Goal: Navigation & Orientation: Find specific page/section

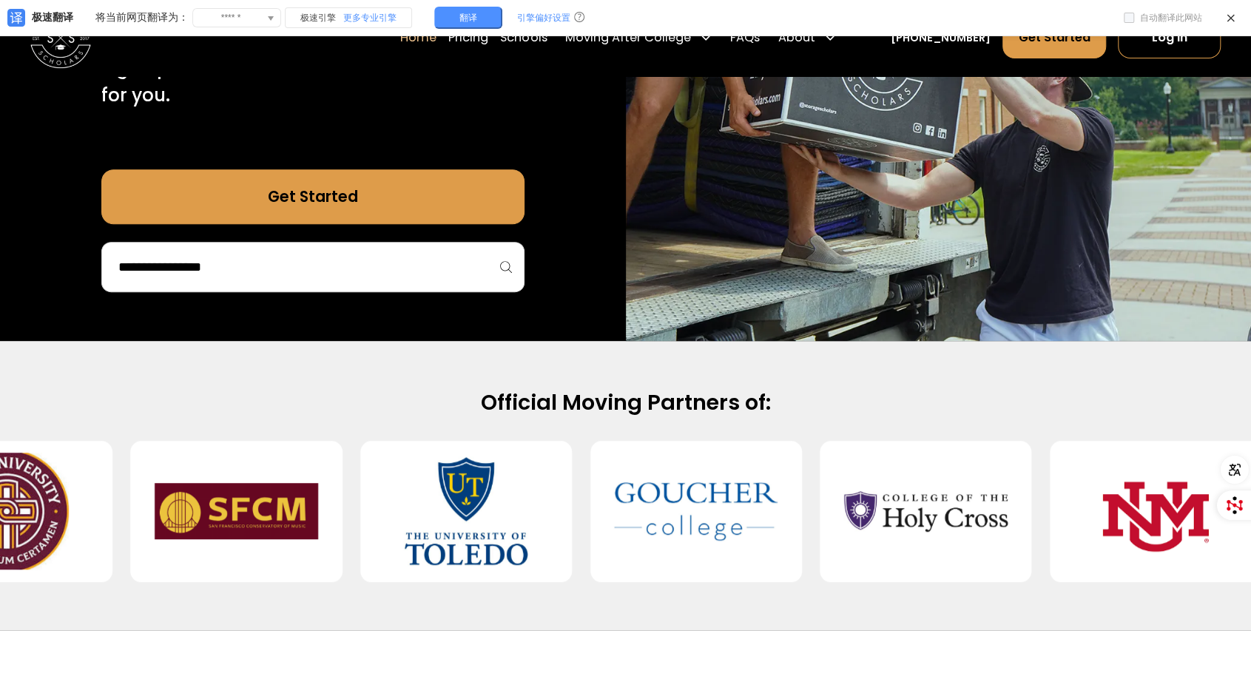
scroll to position [394, 0]
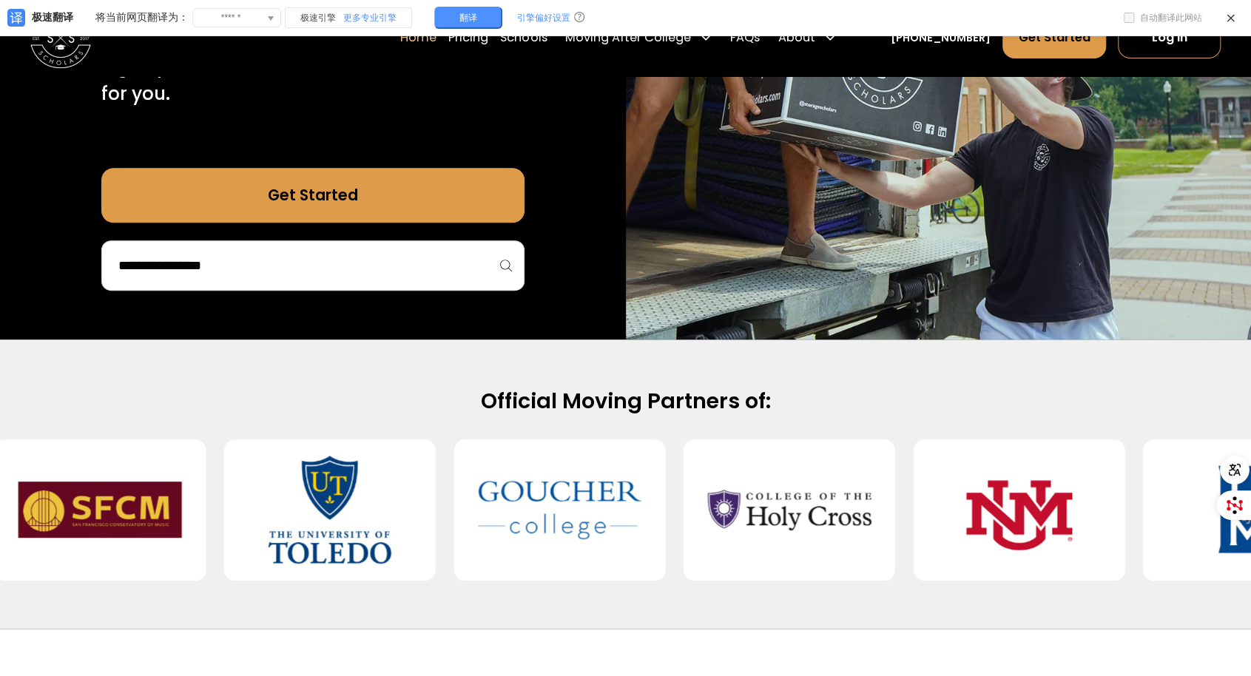
click at [264, 268] on input "search" at bounding box center [313, 265] width 392 height 25
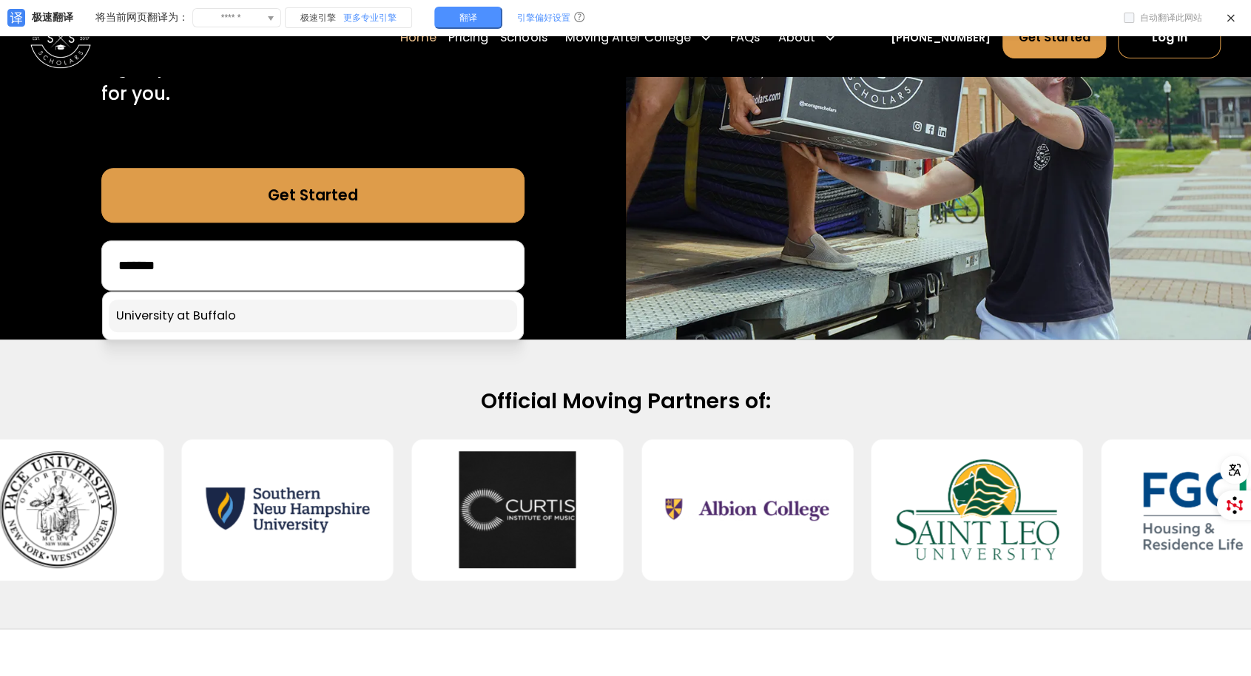
click at [220, 311] on link at bounding box center [313, 316] width 408 height 33
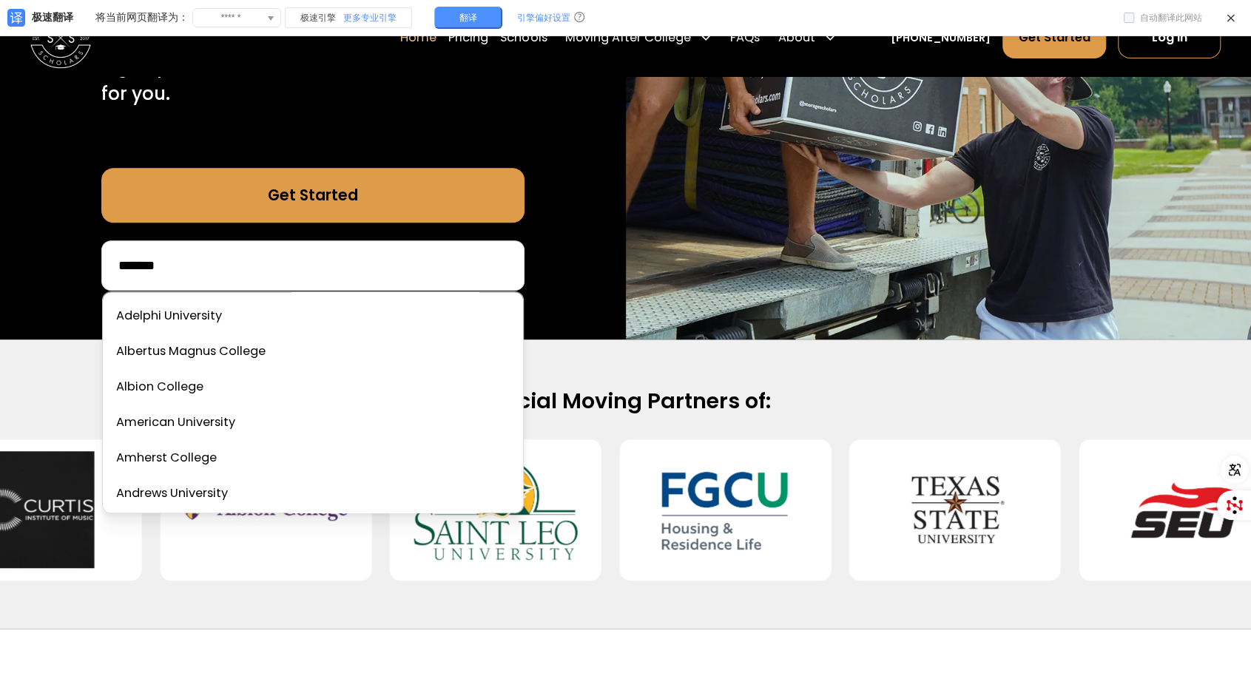
click at [198, 262] on input "*******" at bounding box center [313, 265] width 392 height 25
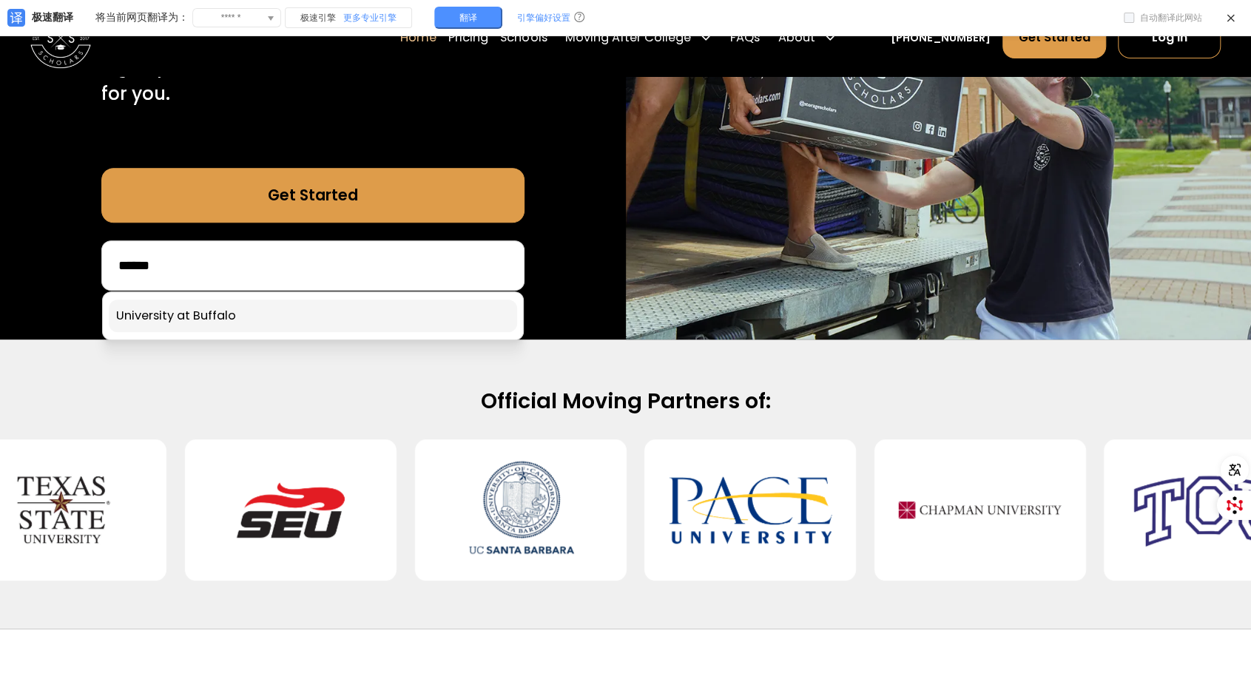
type input "******"
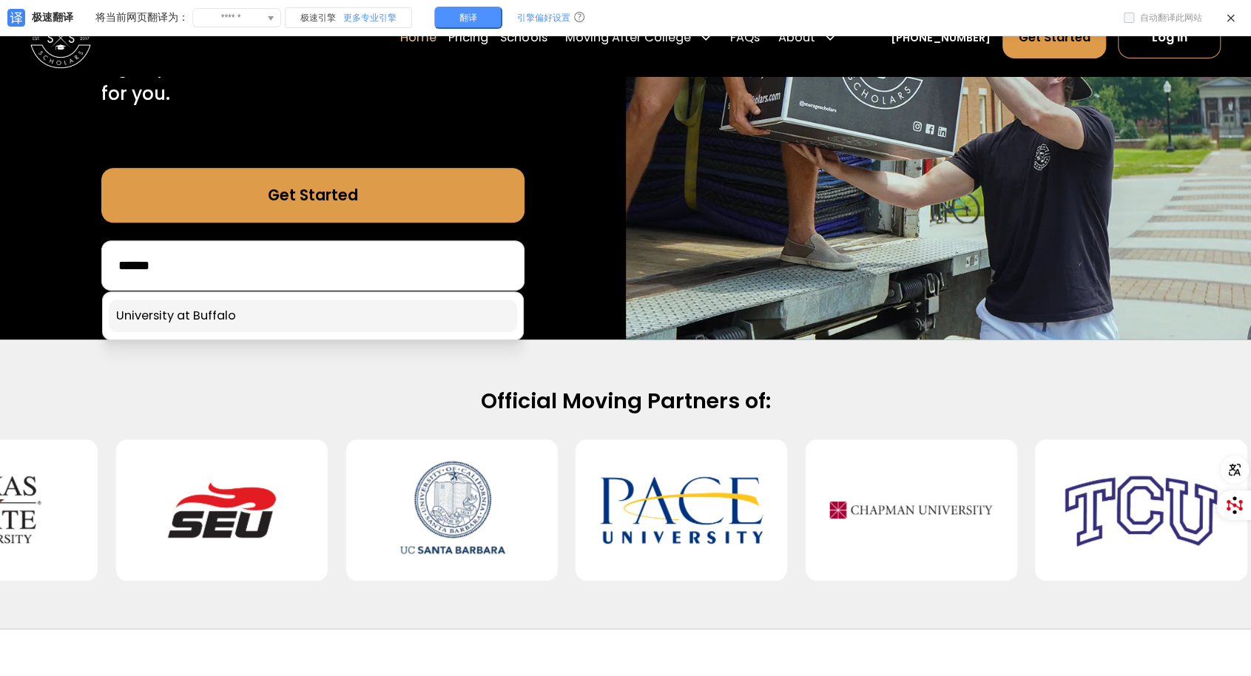
click at [179, 317] on link at bounding box center [313, 316] width 408 height 33
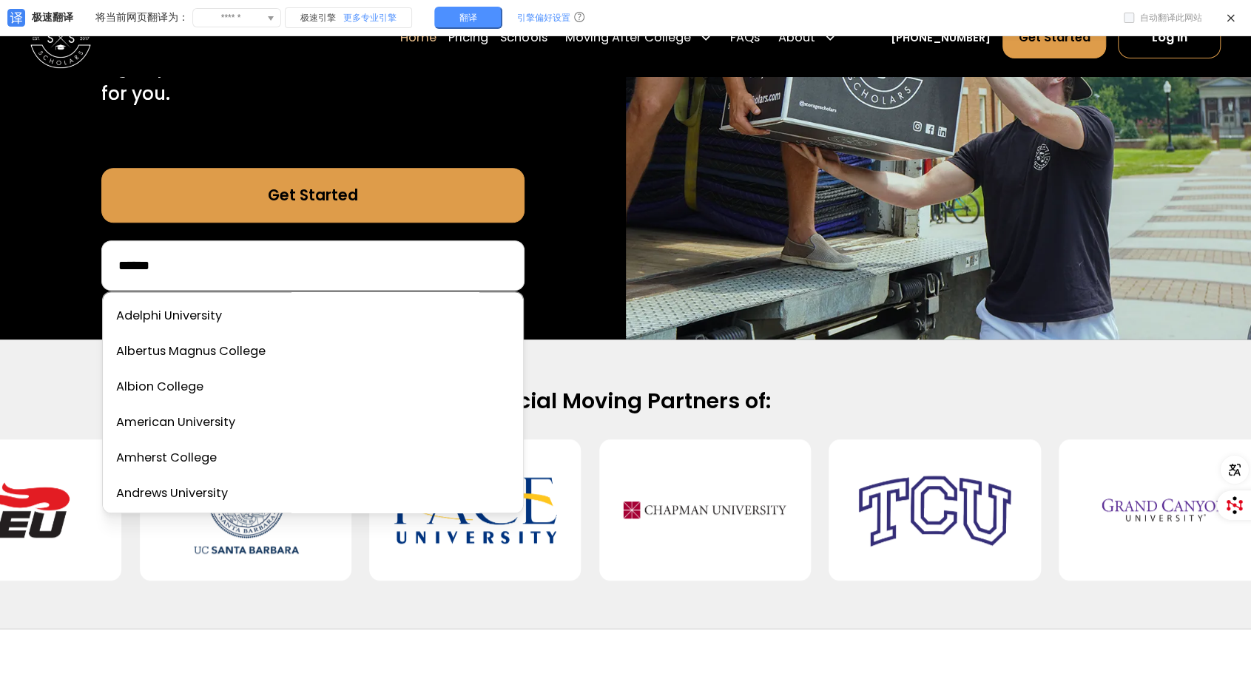
drag, startPoint x: 229, startPoint y: 260, endPoint x: 75, endPoint y: 241, distance: 155.0
click at [75, 241] on div "75,000 moves since 2017 Stress free student storage and moving. Sign up in 5 mi…" at bounding box center [313, 50] width 626 height 579
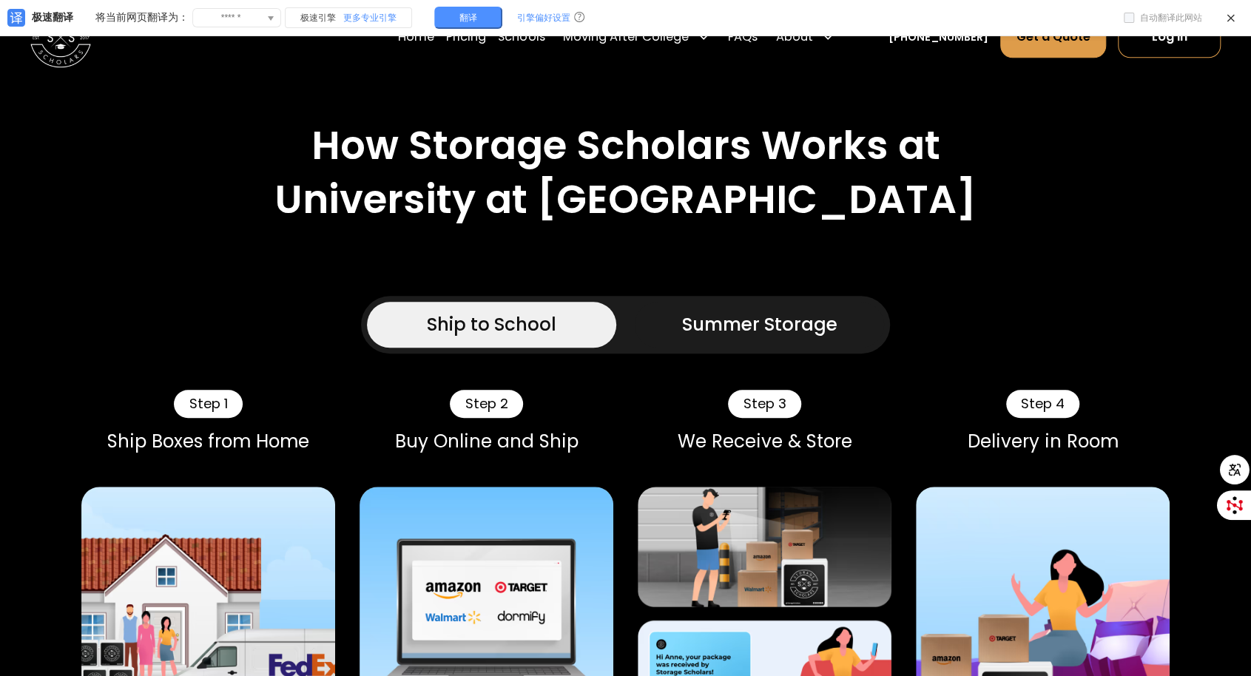
scroll to position [740, 0]
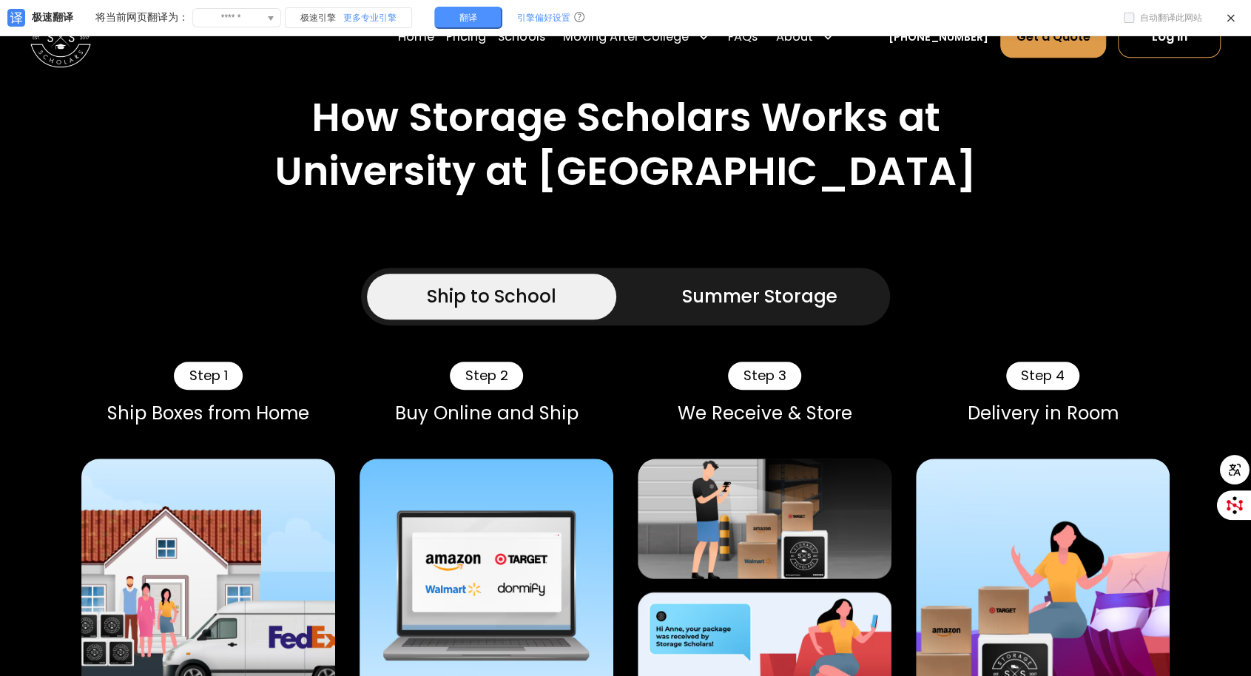
click at [771, 274] on link "Summer Storage" at bounding box center [759, 296] width 249 height 45
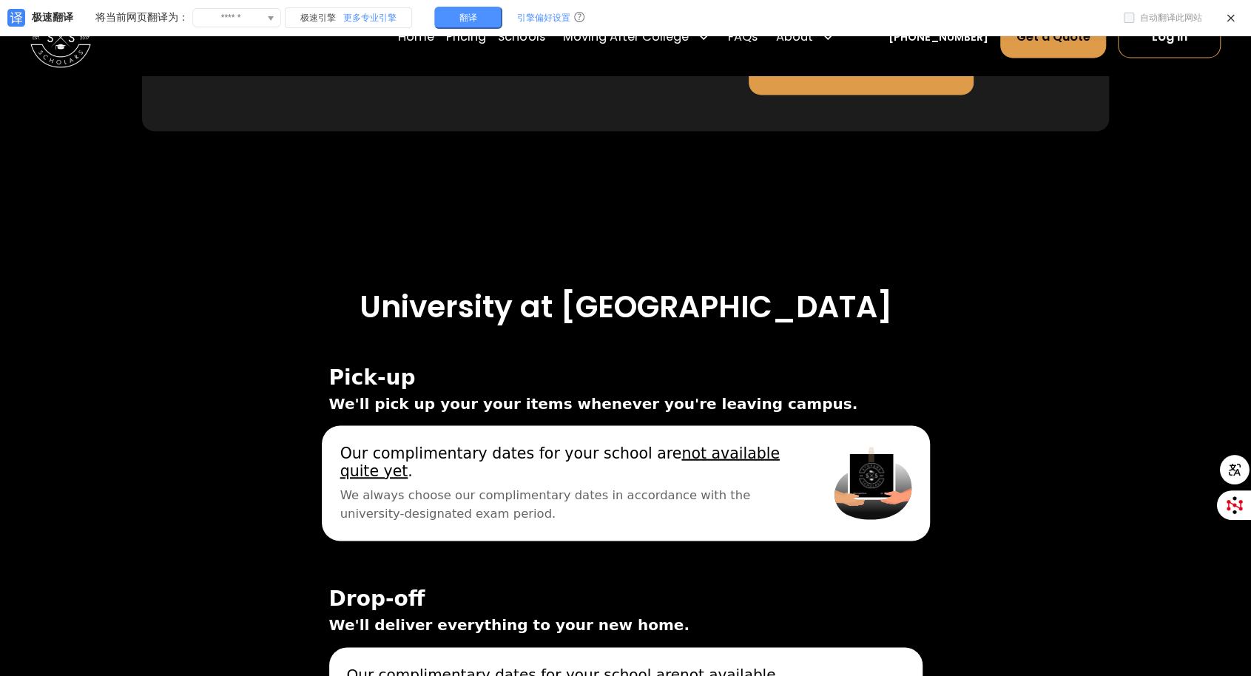
scroll to position [5106, 0]
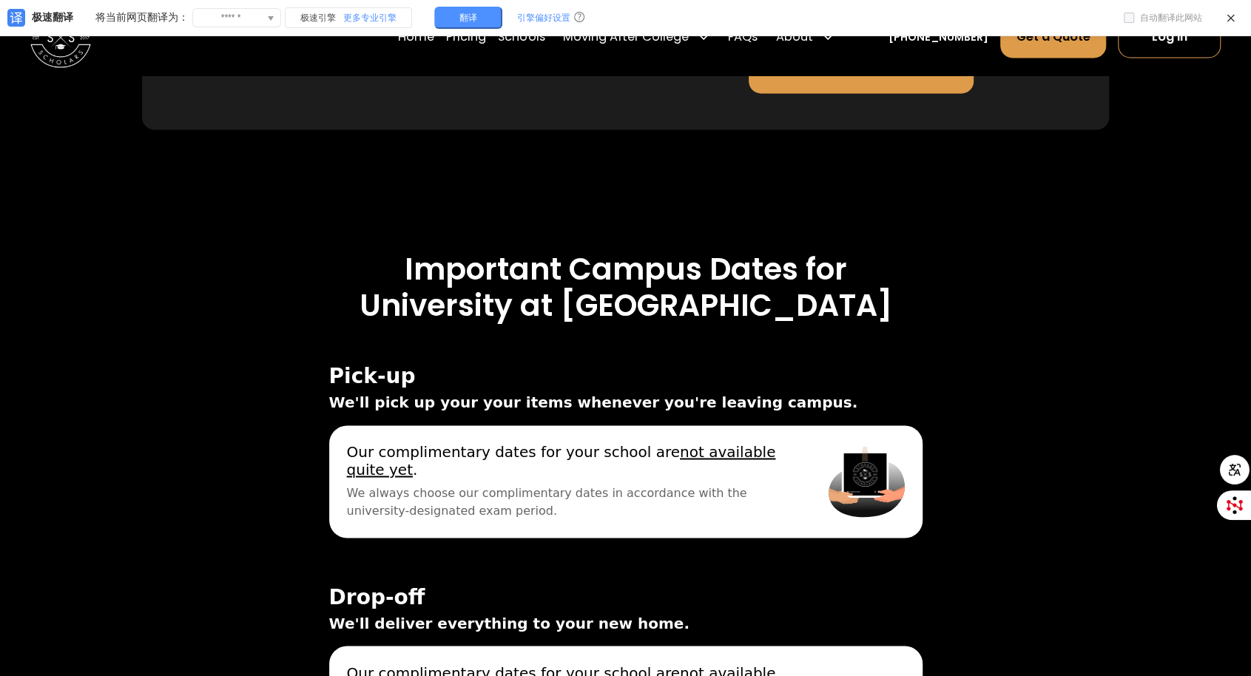
drag, startPoint x: 330, startPoint y: 278, endPoint x: 860, endPoint y: 305, distance: 530.5
click at [860, 365] on div "Pick-up We'll pick up your your items whenever you're leaving campus." at bounding box center [625, 389] width 593 height 49
copy div "Pick-up We'll pick up your your items whenever you're leaving campus."
click at [582, 391] on span "We'll pick up your your items whenever you're leaving campus." at bounding box center [625, 402] width 593 height 22
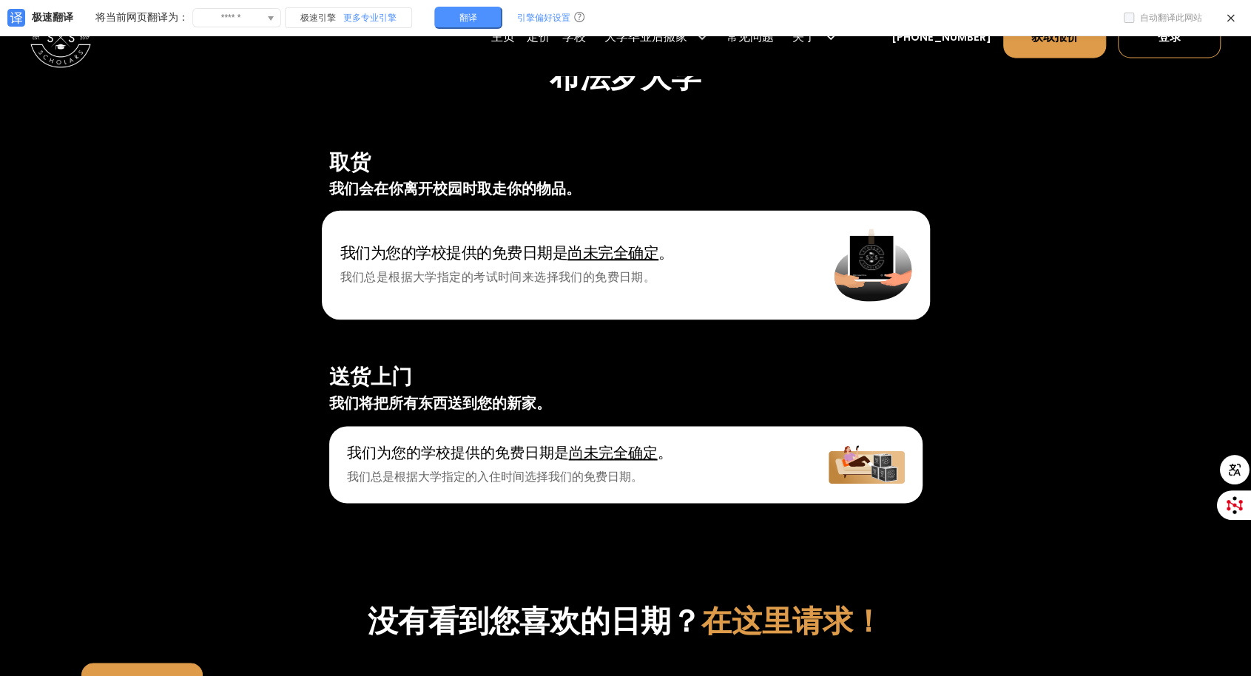
scroll to position [5156, 0]
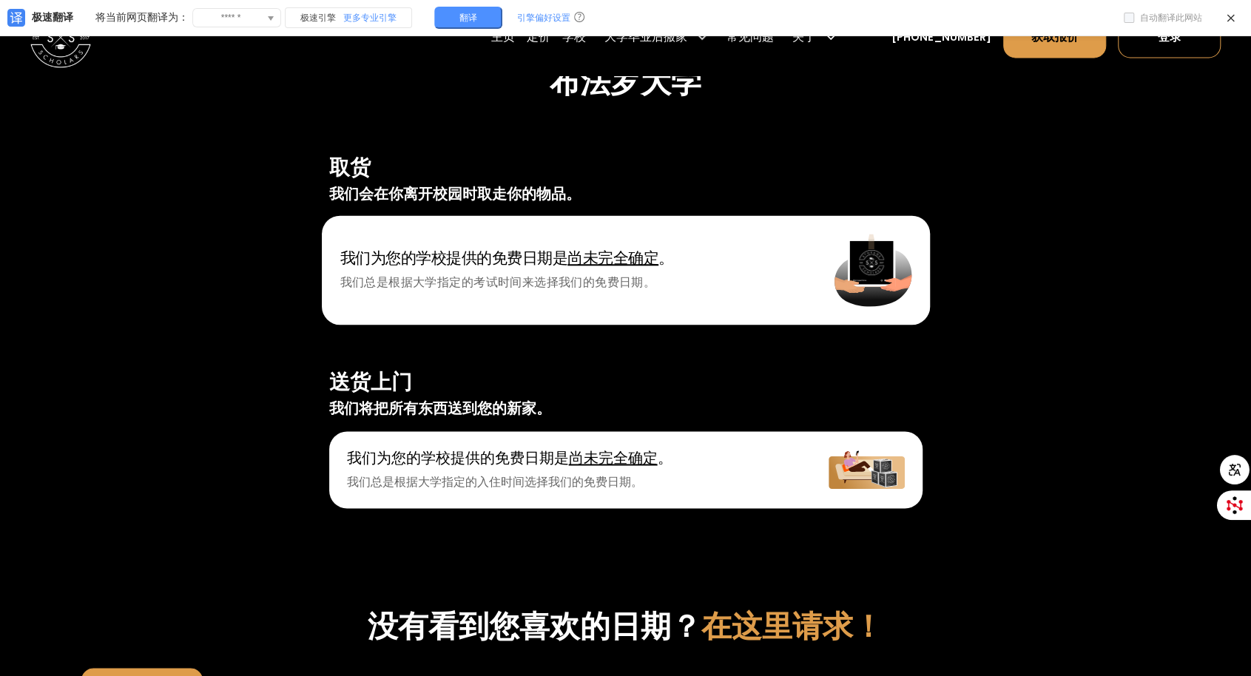
click at [596, 260] on font "尚未完全确定" at bounding box center [613, 258] width 91 height 18
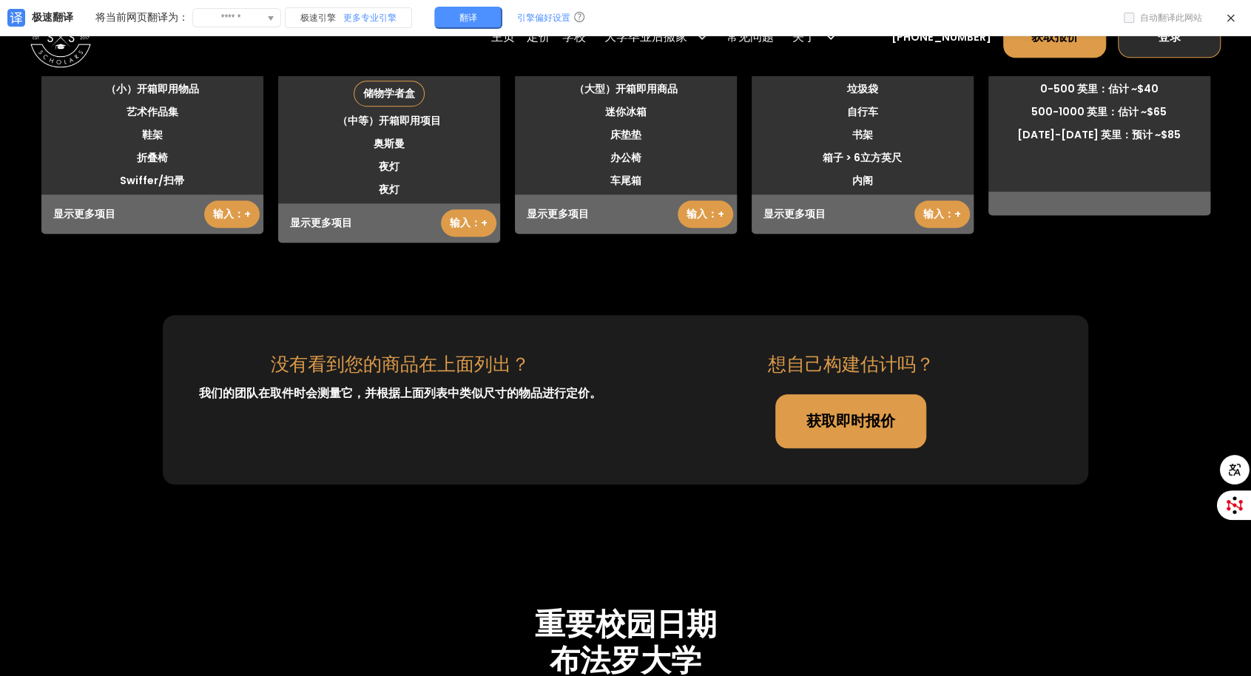
scroll to position [4564, 0]
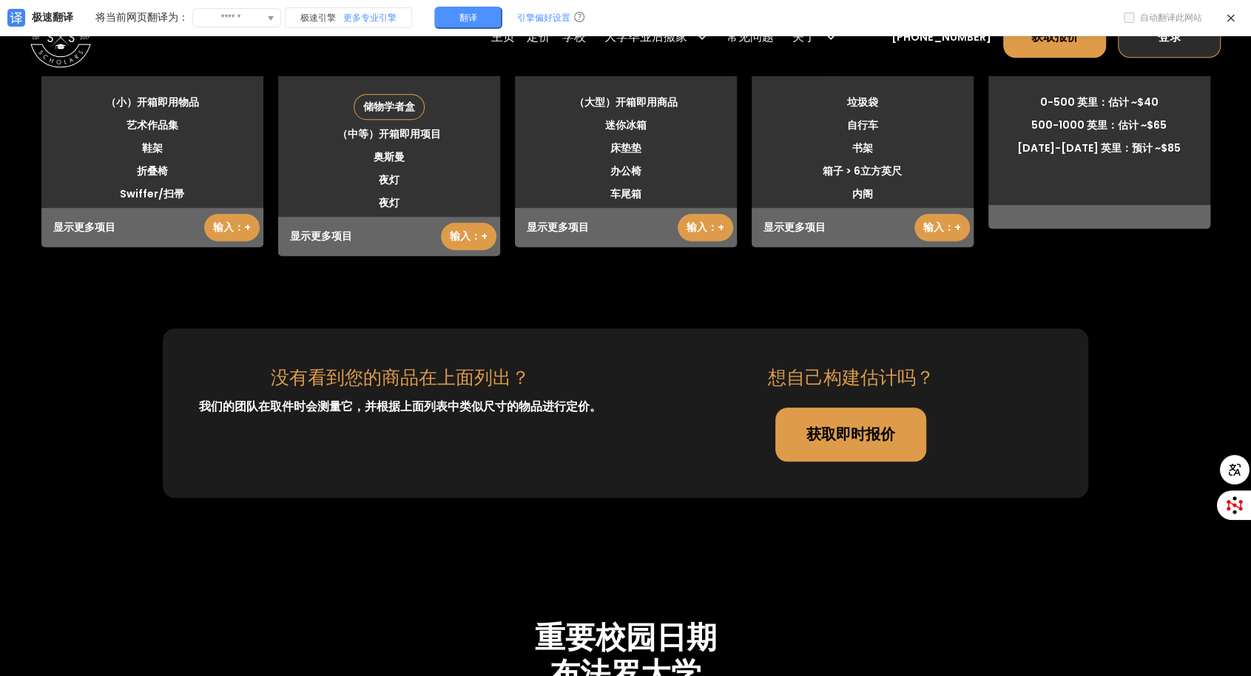
click at [1162, 43] on font "登录" at bounding box center [1170, 37] width 24 height 17
